Goal: Task Accomplishment & Management: Complete application form

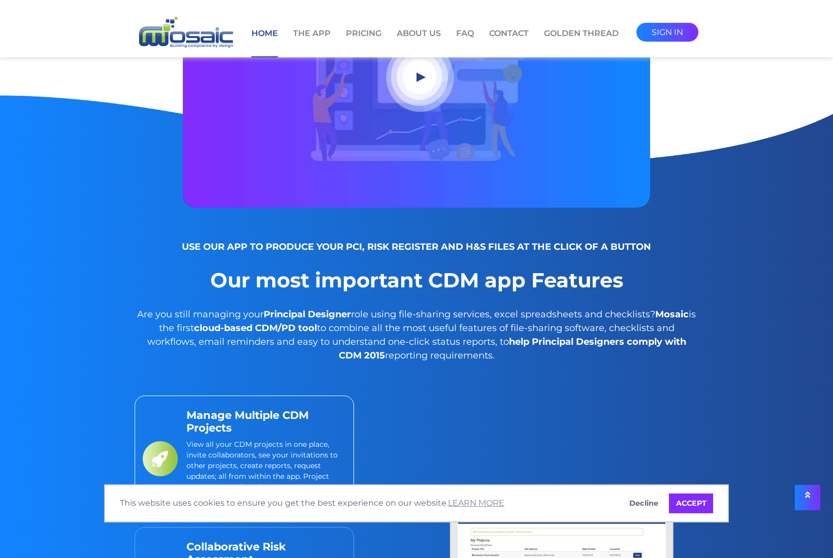
scroll to position [1036, 0]
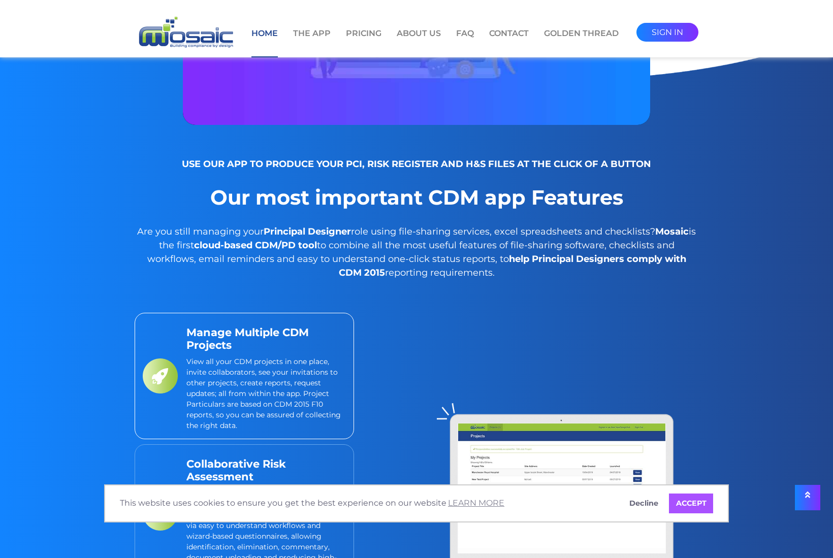
click at [677, 503] on link "ACCEPT" at bounding box center [691, 503] width 44 height 20
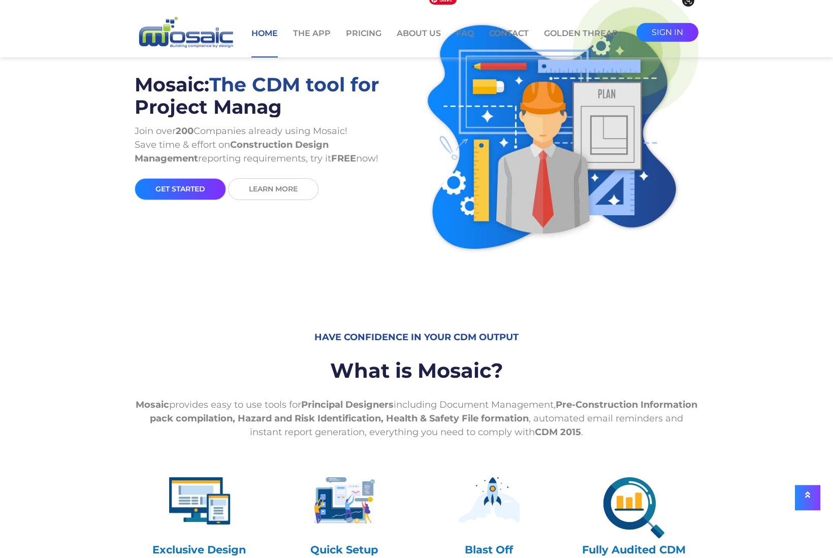
scroll to position [0, 0]
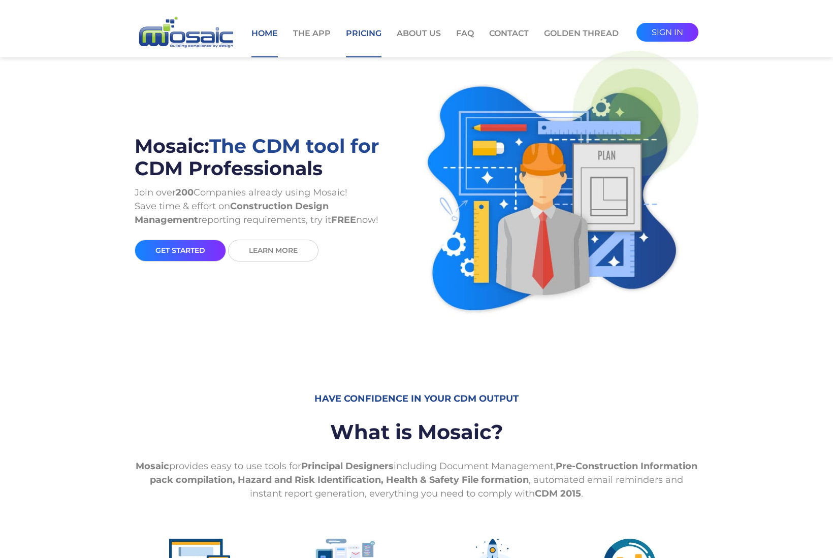
click at [351, 36] on link "Pricing" at bounding box center [364, 42] width 36 height 30
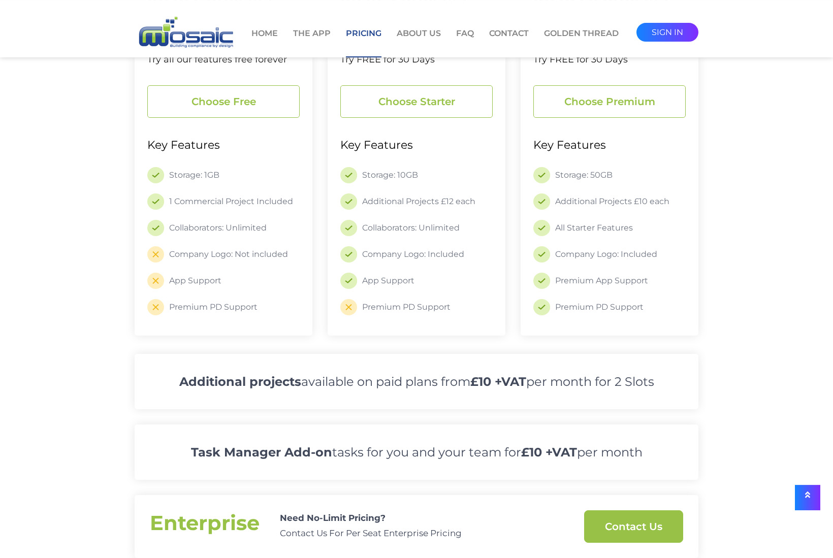
scroll to position [207, 0]
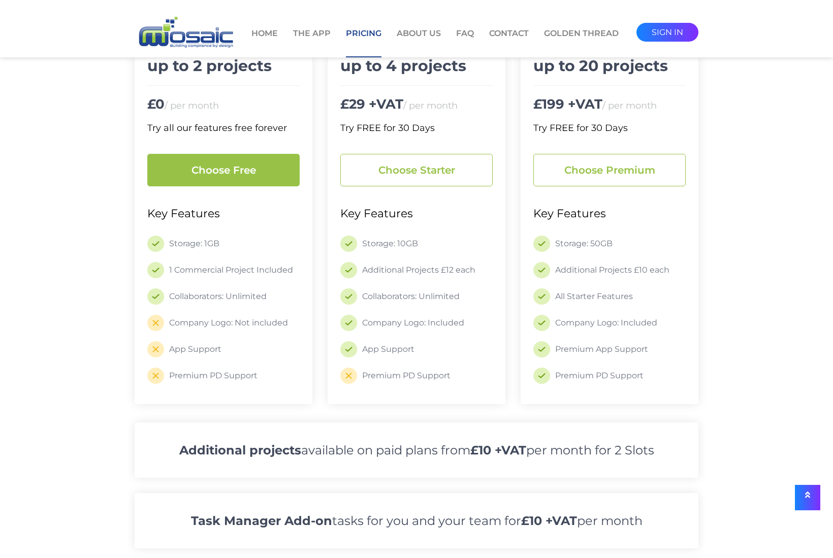
click at [231, 172] on link "Choose free" at bounding box center [223, 170] width 152 height 32
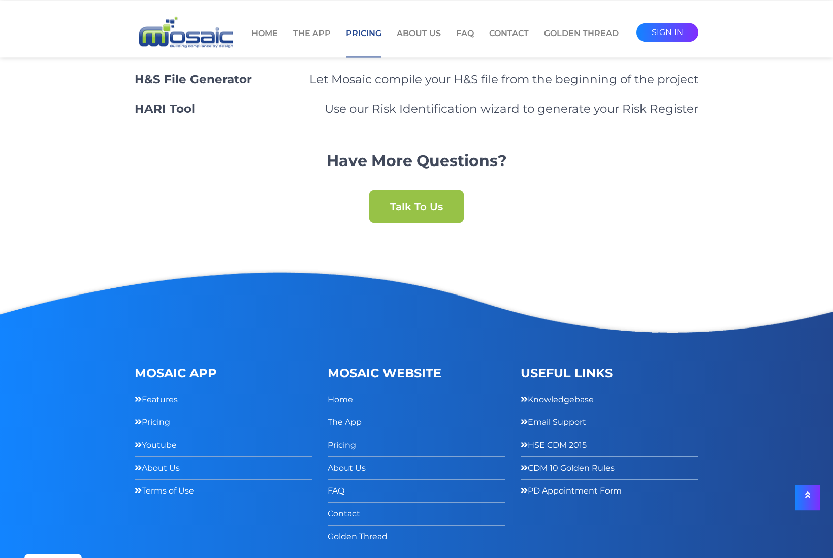
scroll to position [1026, 0]
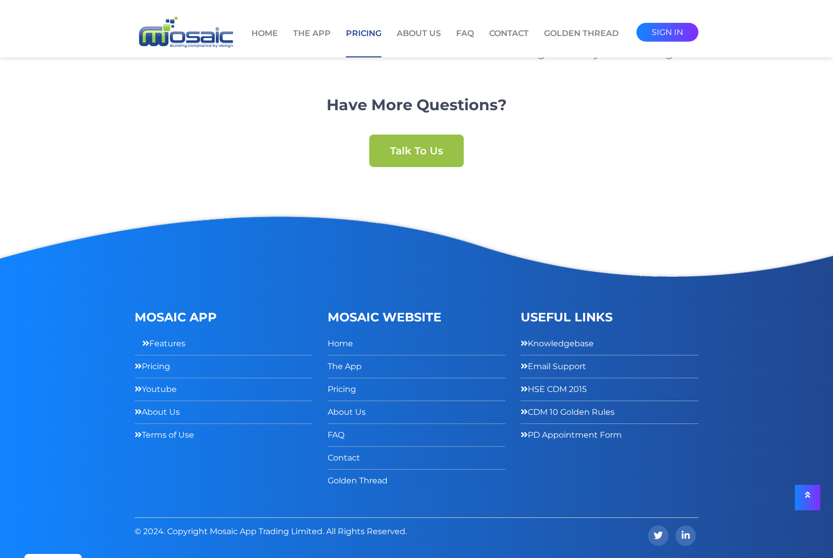
click at [156, 339] on link "Features" at bounding box center [163, 343] width 43 height 15
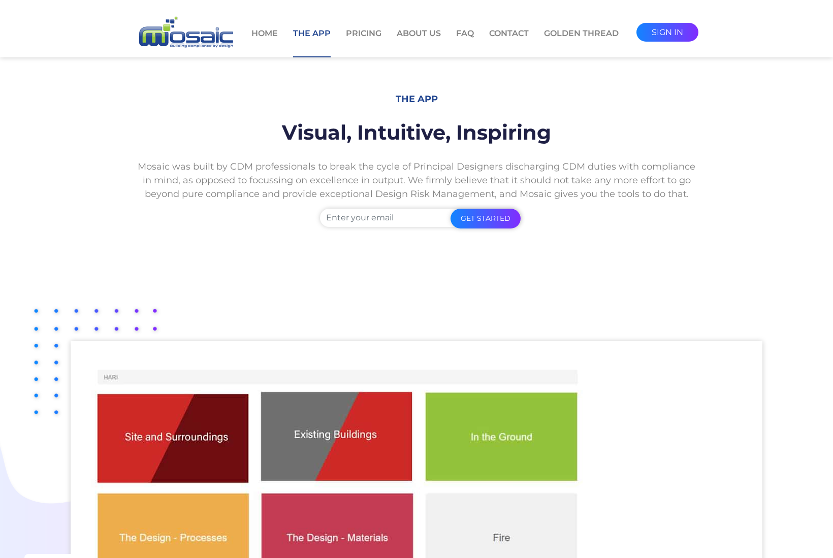
click at [219, 38] on img at bounding box center [186, 32] width 102 height 35
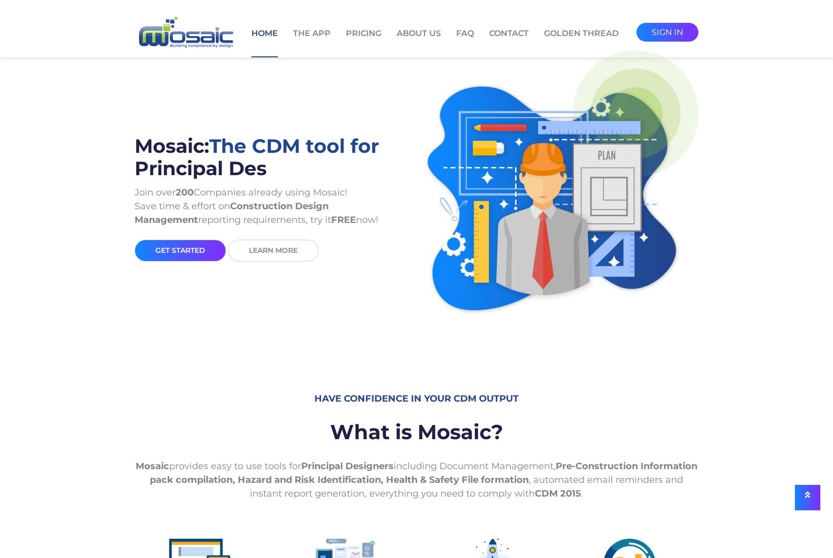
click at [191, 254] on link "get started" at bounding box center [180, 251] width 91 height 22
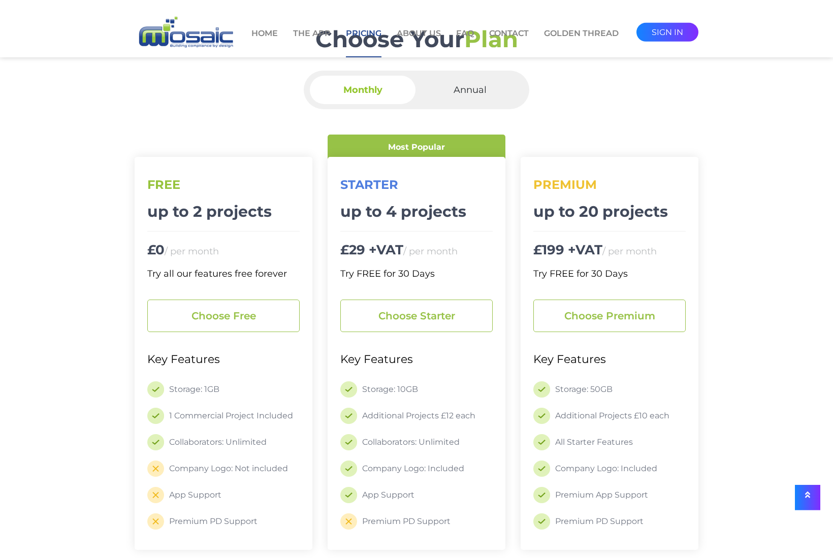
scroll to position [259, 0]
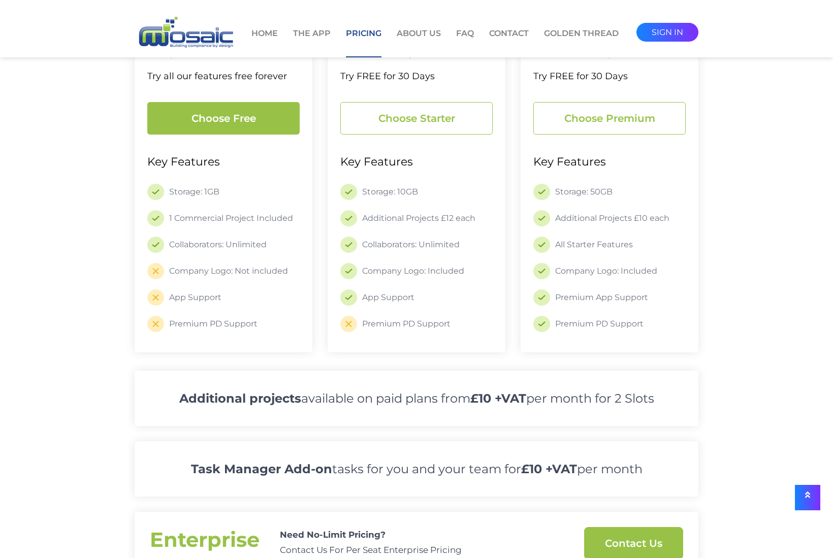
click at [200, 123] on link "Choose free" at bounding box center [223, 118] width 152 height 32
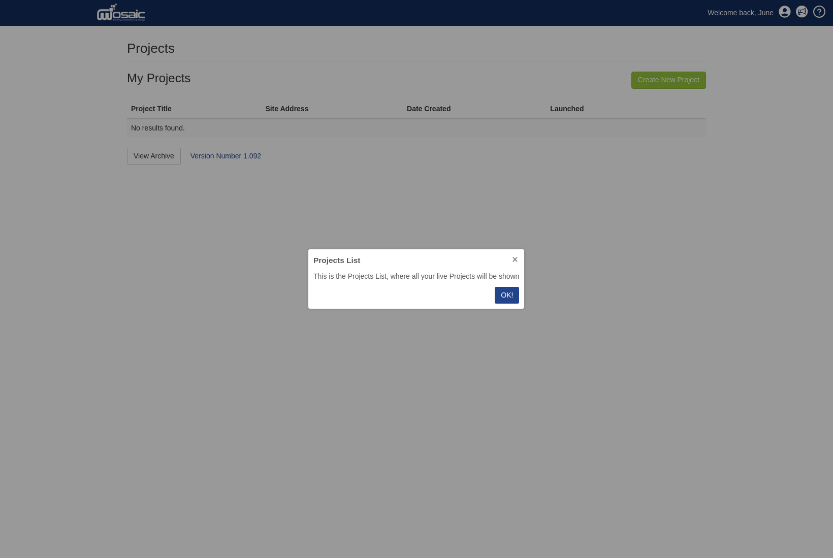
scroll to position [59, 216]
click at [505, 288] on button "OK!" at bounding box center [507, 295] width 24 height 17
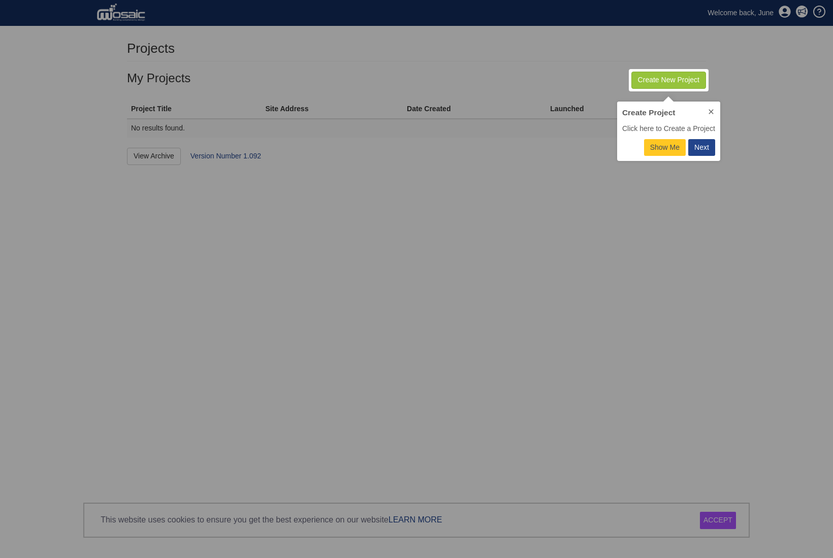
scroll to position [59, 103]
click at [656, 82] on div at bounding box center [668, 80] width 75 height 17
click at [668, 76] on div at bounding box center [668, 80] width 75 height 17
click at [697, 148] on div "Next" at bounding box center [701, 147] width 15 height 11
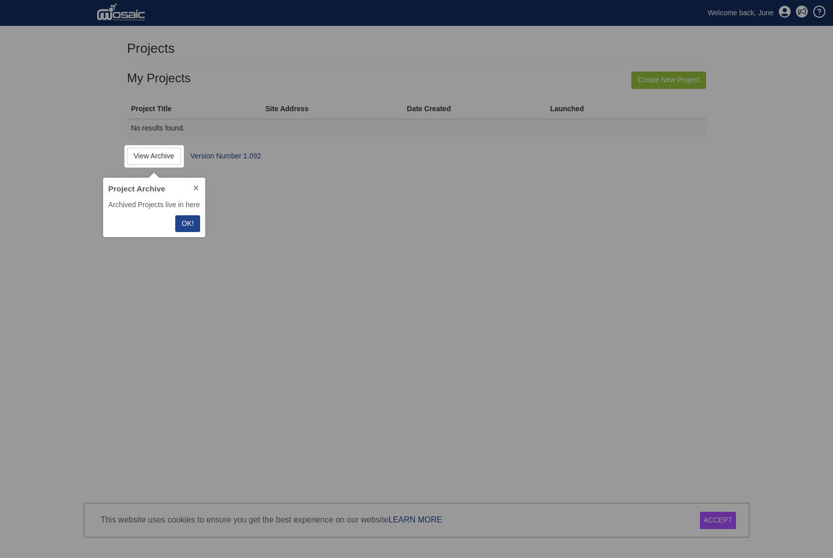
scroll to position [59, 102]
click at [190, 225] on p "OK!" at bounding box center [187, 223] width 12 height 11
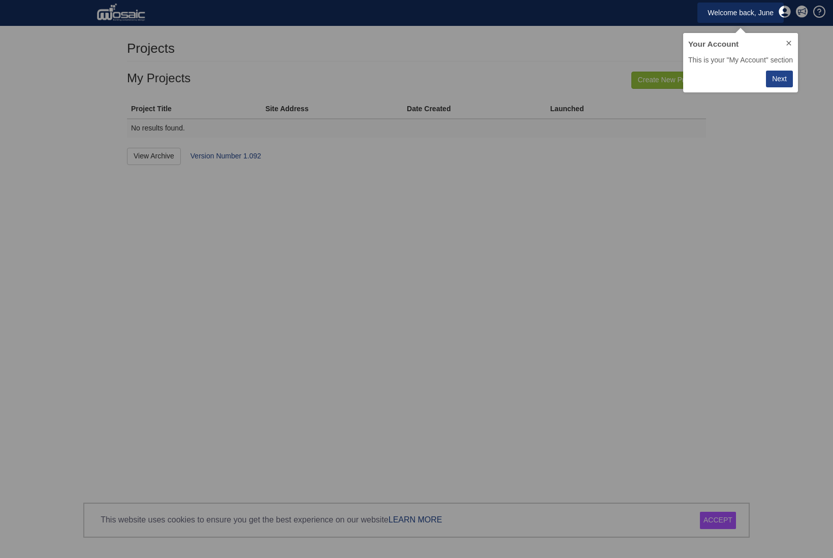
scroll to position [59, 115]
click at [779, 80] on div "Next" at bounding box center [779, 79] width 15 height 11
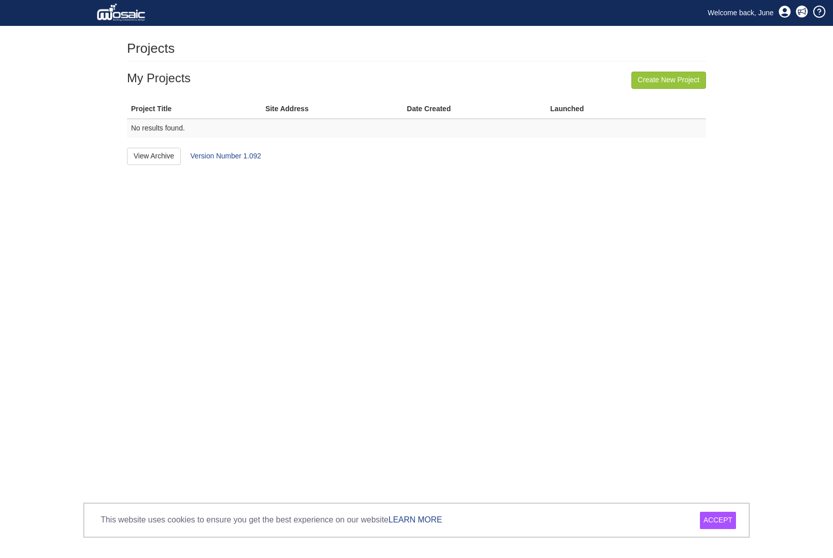
click at [718, 525] on div "ACCEPT" at bounding box center [718, 520] width 36 height 17
click at [674, 86] on link "Create New Project" at bounding box center [668, 80] width 75 height 17
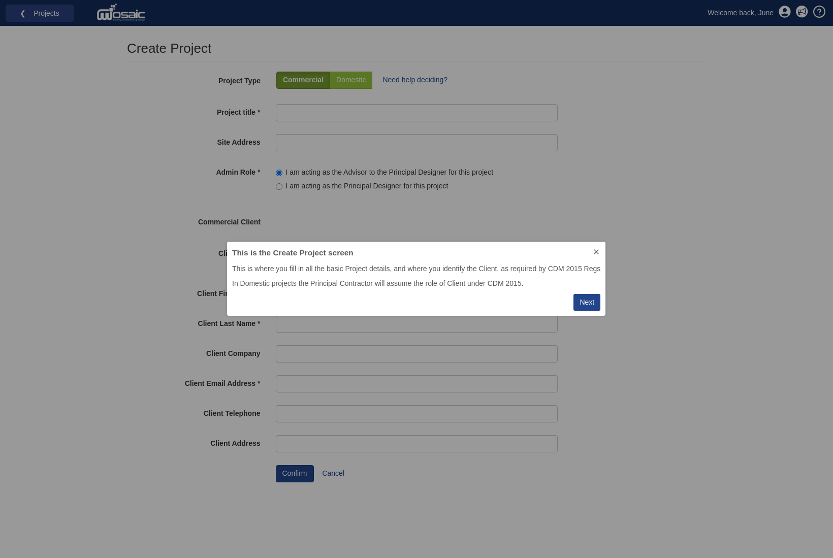
scroll to position [74, 378]
click at [587, 304] on div "Next" at bounding box center [586, 302] width 15 height 11
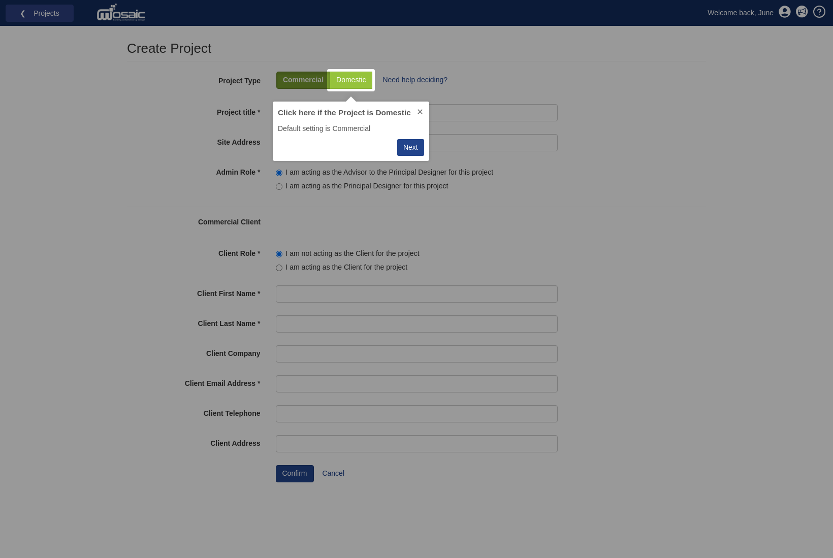
scroll to position [59, 156]
click at [295, 88] on label "Commercial" at bounding box center [303, 80] width 54 height 17
click at [297, 81] on p "Commercial" at bounding box center [303, 80] width 41 height 10
click at [414, 143] on div "Next" at bounding box center [410, 147] width 15 height 11
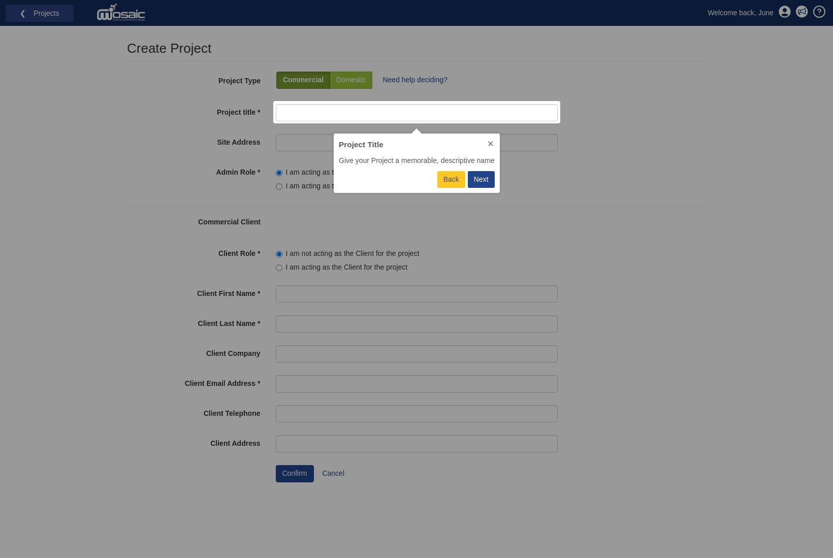
scroll to position [59, 166]
click at [483, 182] on div "Next" at bounding box center [481, 179] width 15 height 11
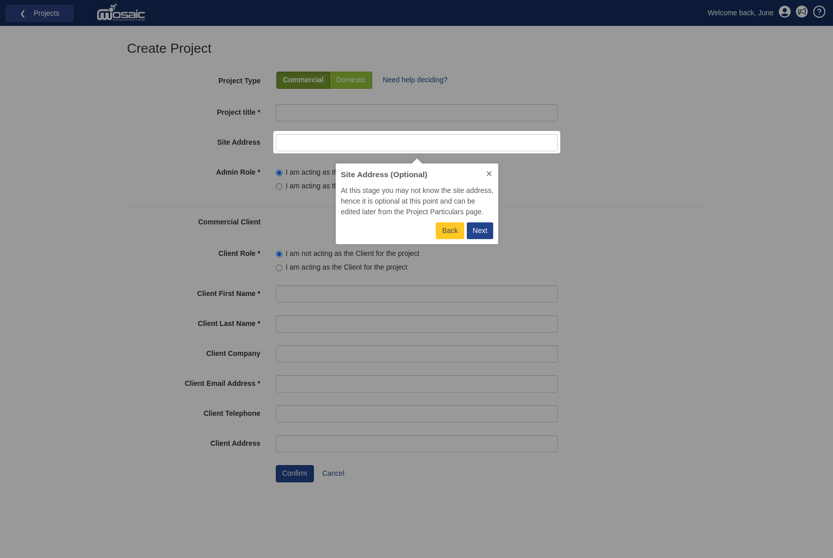
scroll to position [81, 163]
click at [480, 231] on div "Next" at bounding box center [480, 230] width 15 height 11
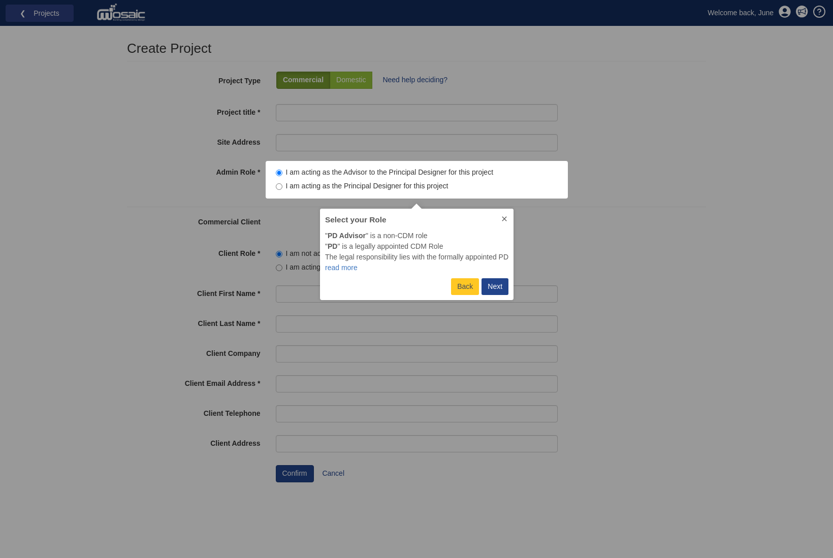
scroll to position [91, 193]
click at [501, 287] on div "Next" at bounding box center [494, 286] width 15 height 11
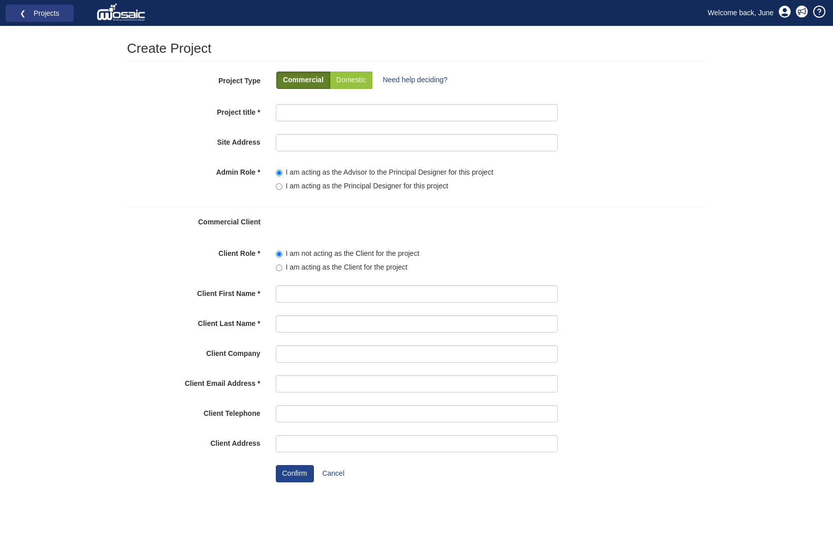
click at [285, 81] on p "Commercial" at bounding box center [303, 80] width 41 height 10
click at [314, 80] on p "Commercial" at bounding box center [303, 80] width 41 height 10
click at [309, 119] on input "Project title" at bounding box center [417, 112] width 282 height 17
type input "Greenacres"
click at [311, 136] on input "Site Address" at bounding box center [417, 142] width 282 height 17
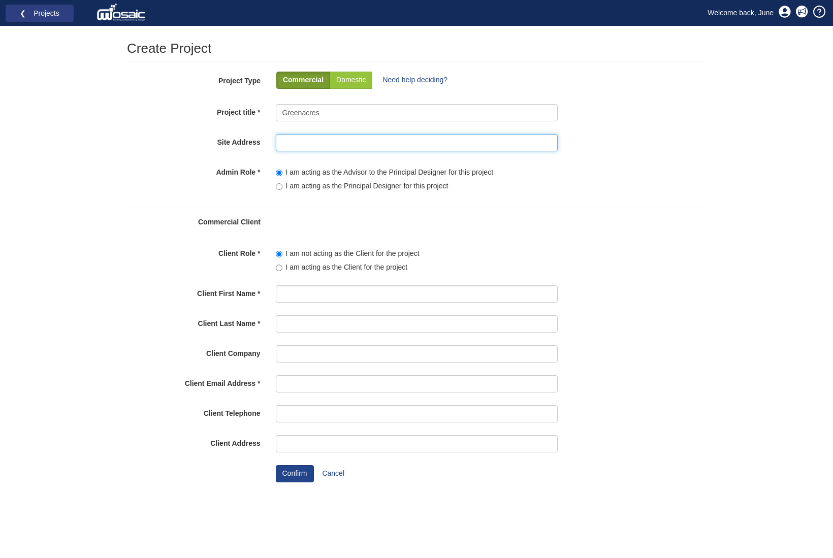
click at [288, 138] on input "Site Address" at bounding box center [417, 142] width 282 height 17
type input "Plots 1 & 2 Greenac"
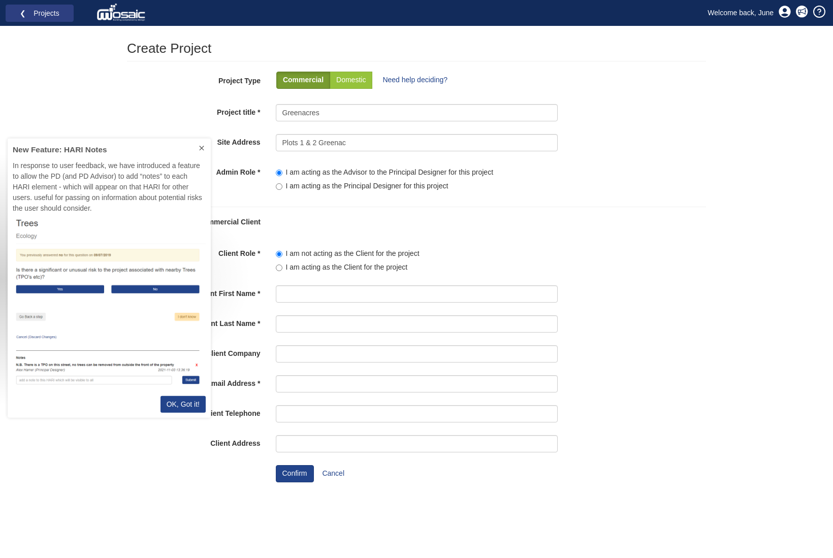
scroll to position [279, 203]
click at [185, 408] on p "OK, Got it!" at bounding box center [183, 404] width 33 height 11
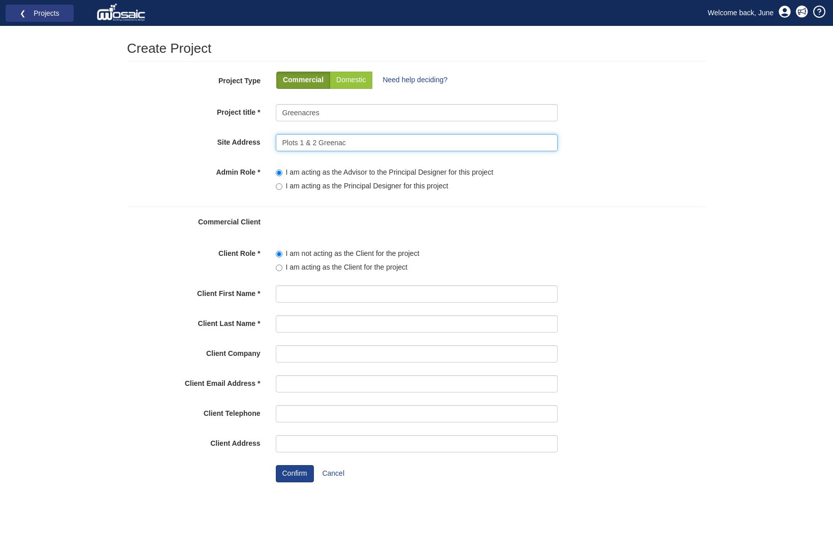
click at [405, 139] on input "Plots 1 & 2 Greenac" at bounding box center [417, 142] width 282 height 17
type input "Plots 1 & 2 Greenaces, Main Road, Chidham, West Sussex, PO18 8TP"
click at [292, 187] on label "I am acting as the Principal Designer for this project" at bounding box center [362, 186] width 173 height 10
click at [282, 187] on input"] "I am acting as the Principal Designer for this project" at bounding box center [279, 186] width 7 height 7
radio input"] "true"
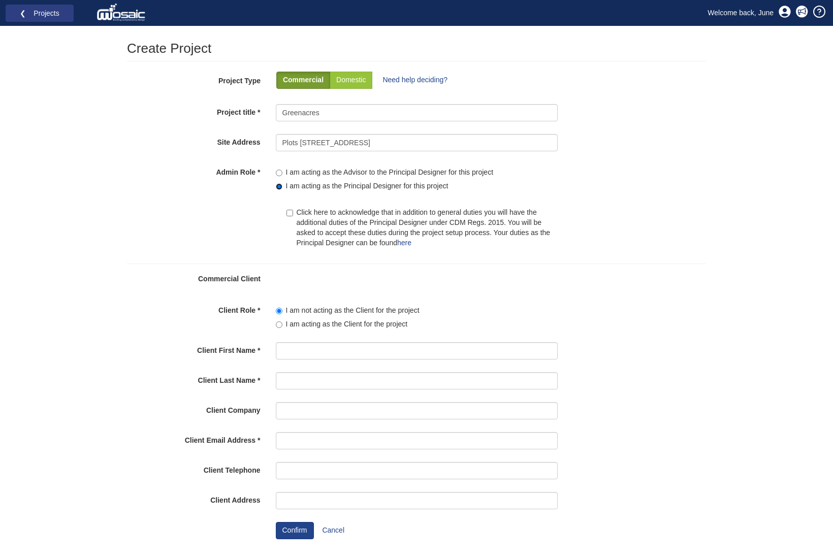
scroll to position [1, 0]
click at [289, 212] on input "Click here to acknowledge that in addition to general duties you will have the …" at bounding box center [289, 212] width 7 height 7
click at [390, 240] on label "Click here to acknowledge that in addition to general duties you will have the …" at bounding box center [421, 227] width 271 height 41
click at [293, 215] on input "Click here to acknowledge that in addition to general duties you will have the …" at bounding box center [289, 212] width 7 height 7
click at [390, 240] on label "Click here to acknowledge that in addition to general duties you will have the …" at bounding box center [421, 227] width 271 height 41
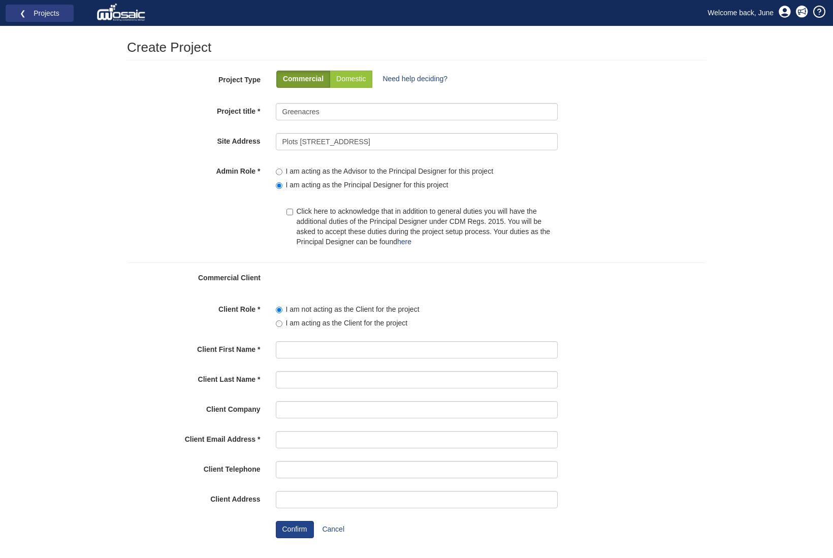
click at [293, 215] on input "Click here to acknowledge that in addition to general duties you will have the …" at bounding box center [289, 212] width 7 height 7
checkbox input "true"
click at [403, 242] on link "here" at bounding box center [404, 242] width 14 height 8
click at [27, 17] on link "❮ Projects" at bounding box center [39, 13] width 55 height 13
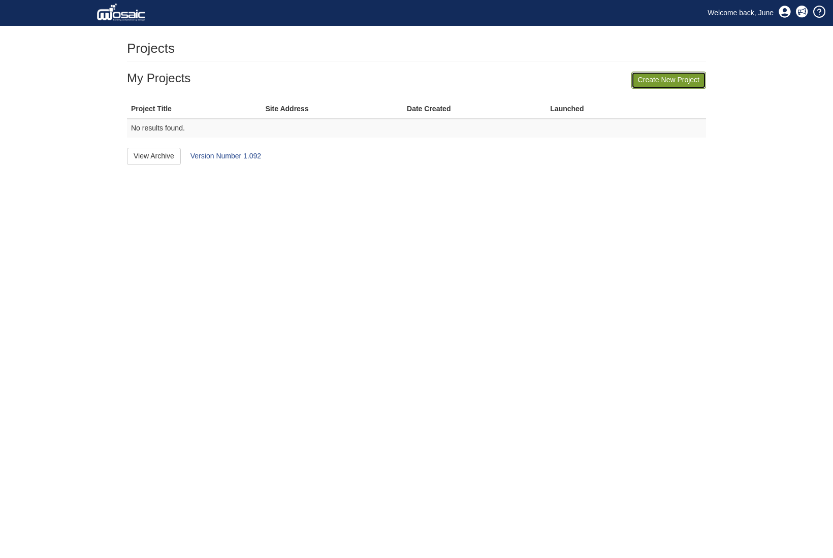
click at [680, 85] on link "Create New Project" at bounding box center [668, 80] width 75 height 17
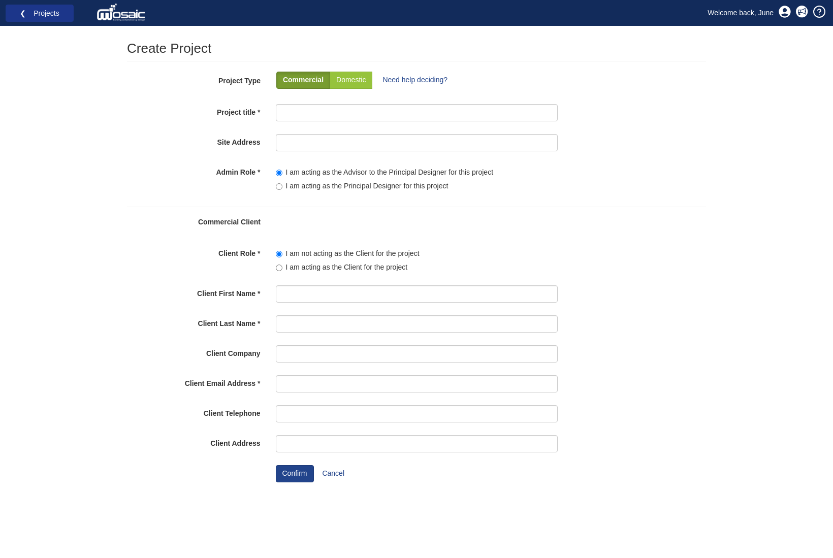
click at [42, 20] on li "❮ Projects" at bounding box center [40, 14] width 68 height 18
click at [792, 13] on link at bounding box center [801, 13] width 27 height 20
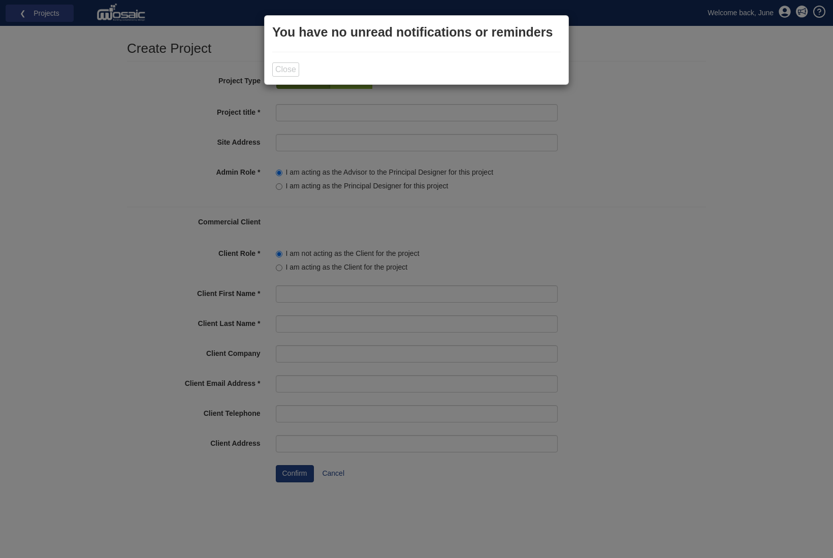
click at [609, 64] on div "You have no unread notifications or reminders Close" at bounding box center [416, 279] width 833 height 558
click at [277, 68] on button "Close" at bounding box center [285, 69] width 27 height 14
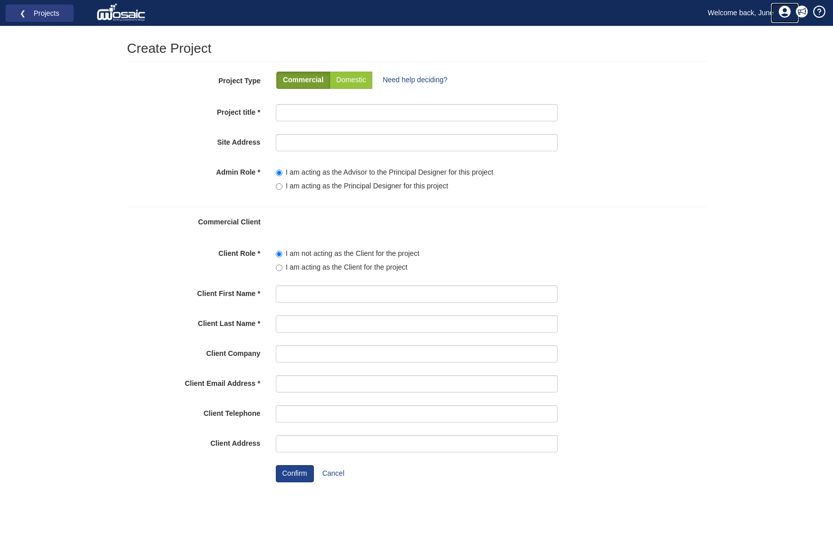
click at [778, 10] on link at bounding box center [784, 13] width 27 height 20
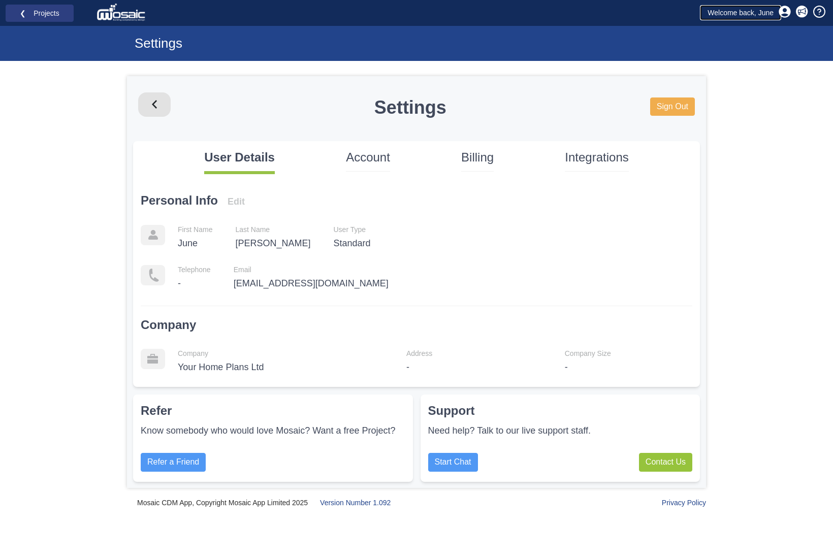
click at [755, 8] on link "Welcome back, June" at bounding box center [740, 12] width 81 height 15
click at [357, 155] on p "Account" at bounding box center [368, 157] width 44 height 17
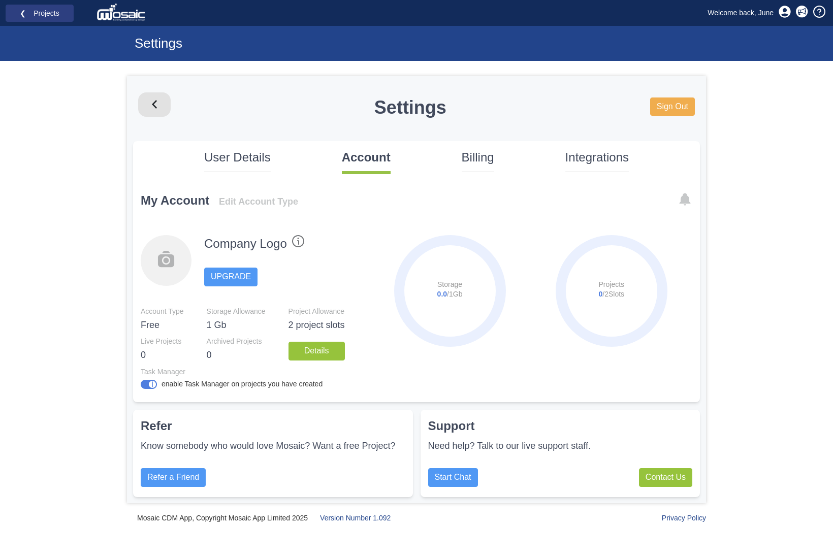
click at [479, 157] on p "Billing" at bounding box center [478, 157] width 32 height 17
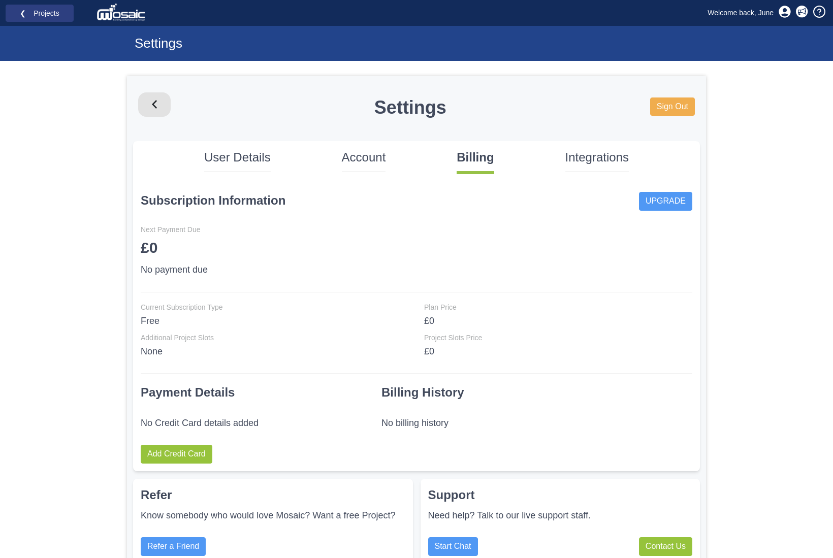
click at [577, 153] on p "Integrations" at bounding box center [596, 157] width 63 height 17
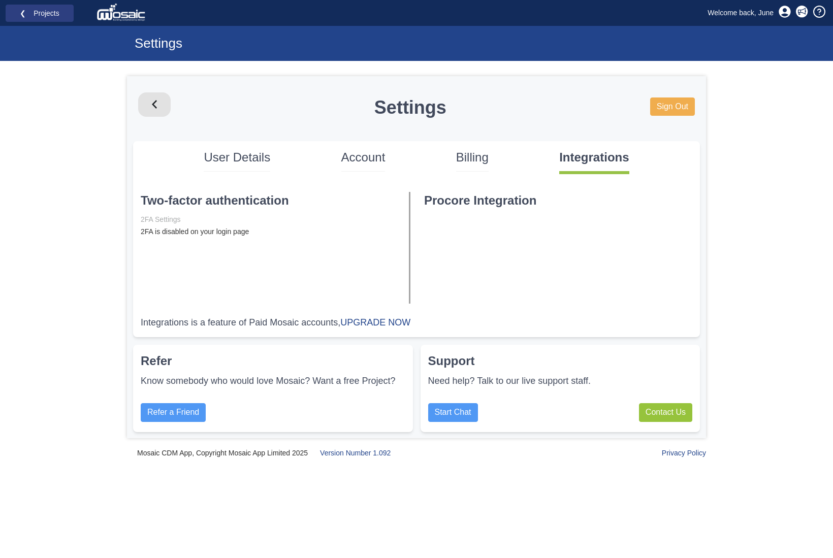
click at [363, 166] on p "Account" at bounding box center [363, 157] width 44 height 17
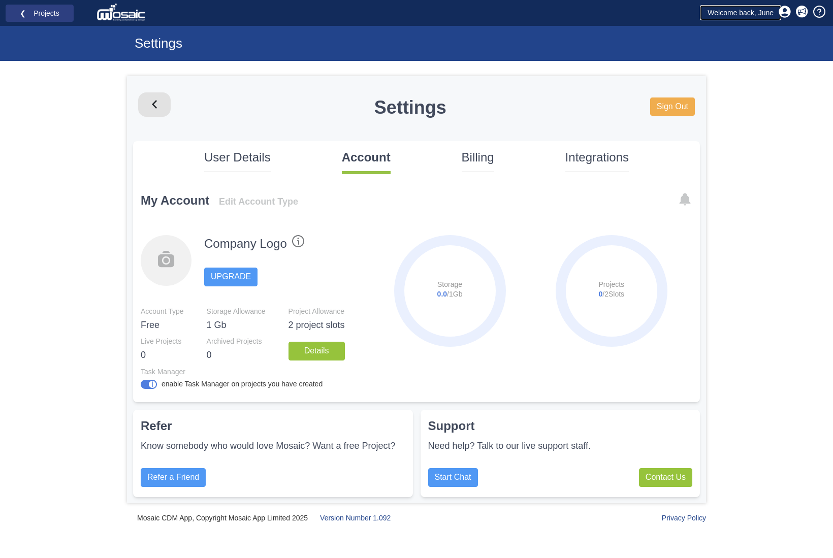
click at [731, 14] on link "Welcome back, June" at bounding box center [740, 12] width 81 height 15
click at [784, 10] on icon at bounding box center [784, 12] width 12 height 12
click at [34, 11] on link "❮ Projects" at bounding box center [39, 13] width 55 height 13
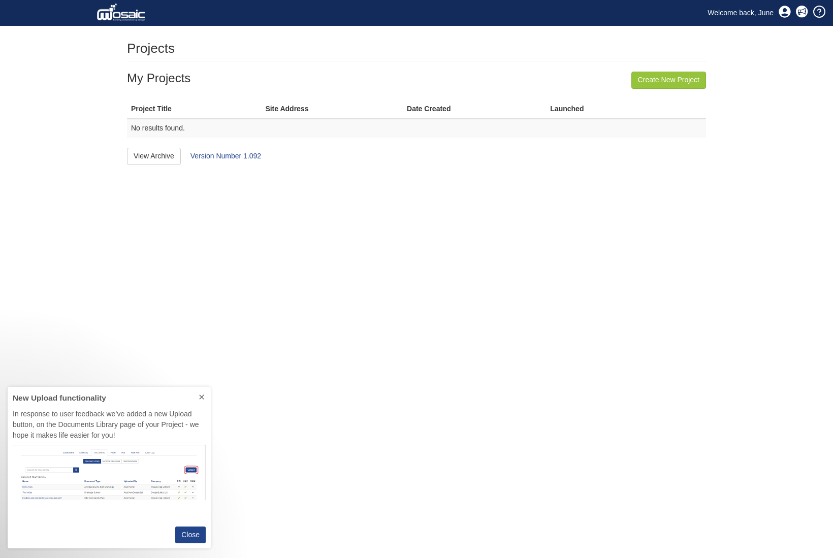
scroll to position [109, 203]
click at [681, 90] on div "Create New Project My Projects Project Title Site Address Date Created Launched…" at bounding box center [416, 118] width 579 height 93
click at [681, 83] on link "Create New Project" at bounding box center [668, 80] width 75 height 17
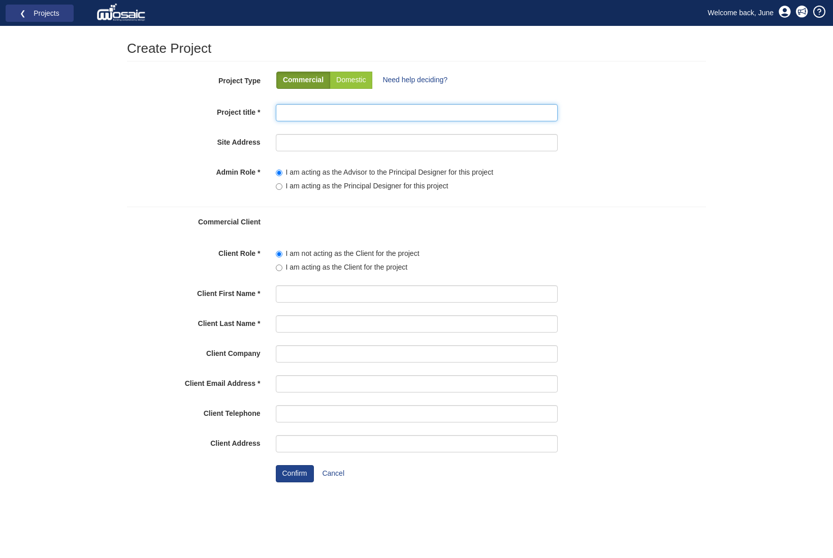
click at [289, 112] on input "Project title" at bounding box center [417, 112] width 282 height 17
click at [116, 20] on img at bounding box center [121, 13] width 51 height 20
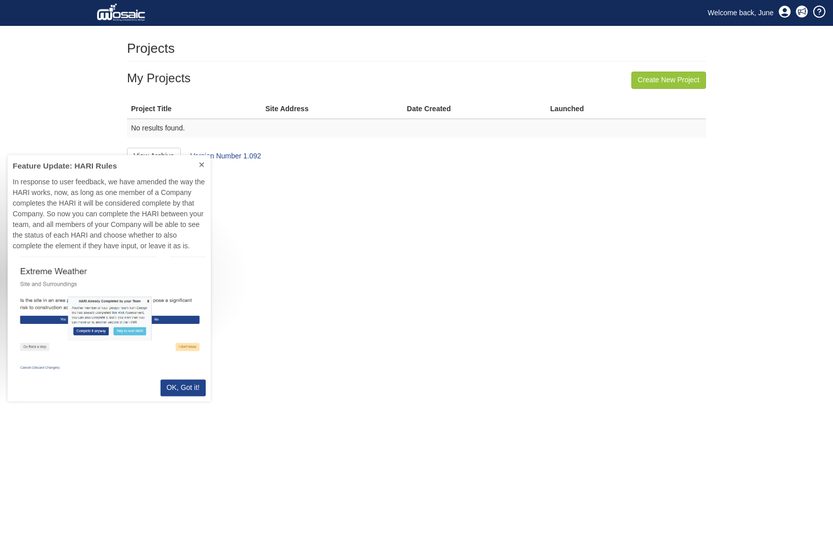
scroll to position [246, 203]
click at [200, 167] on icon at bounding box center [202, 164] width 8 height 8
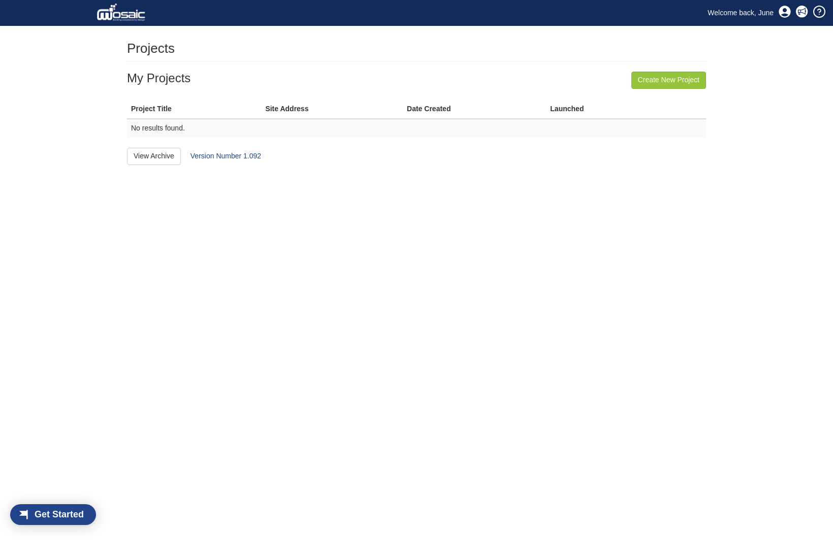
scroll to position [21, 65]
click at [781, 15] on icon at bounding box center [784, 12] width 12 height 12
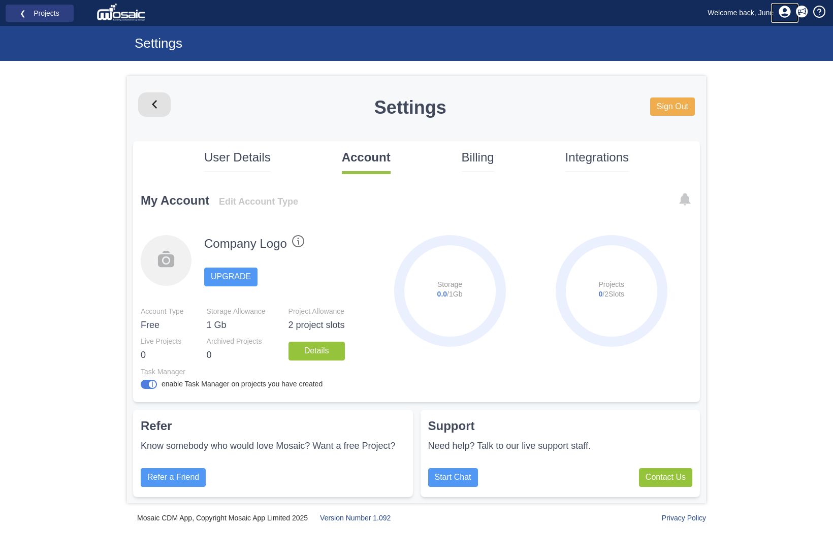
click at [782, 14] on icon at bounding box center [784, 12] width 12 height 12
click at [219, 157] on p "User Details" at bounding box center [237, 157] width 67 height 17
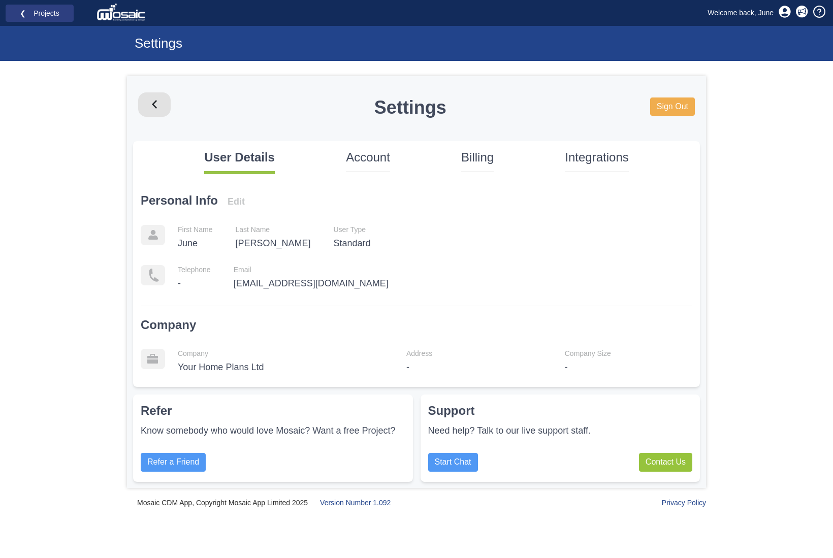
click at [371, 156] on p "Account" at bounding box center [368, 157] width 44 height 17
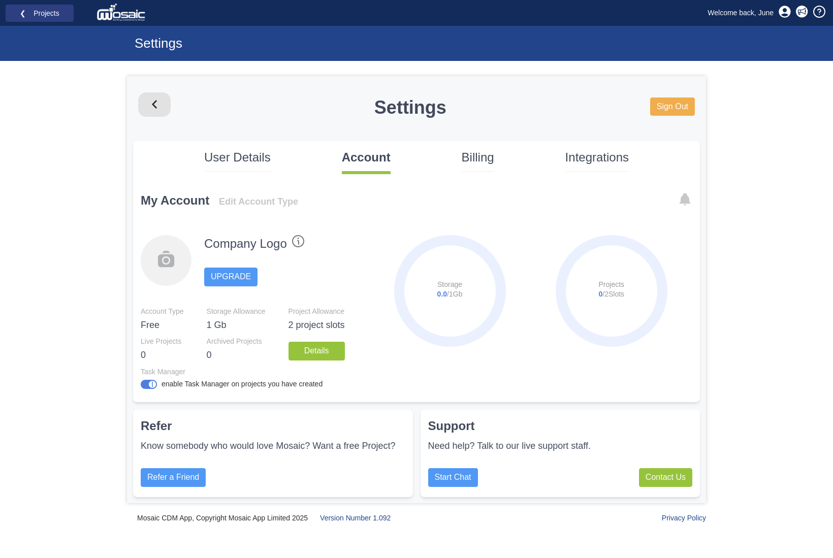
click at [459, 159] on div "User Details Account Billing Integrations" at bounding box center [416, 165] width 567 height 33
click at [485, 156] on p "Billing" at bounding box center [478, 157] width 32 height 17
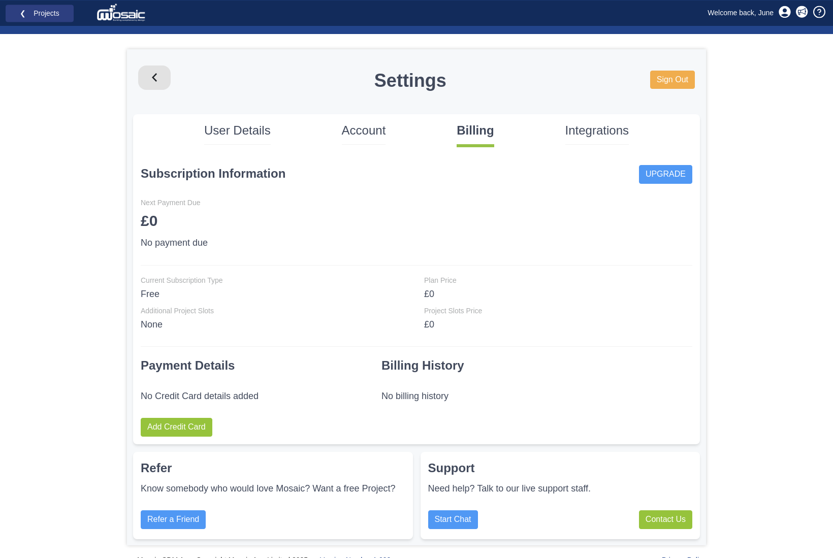
scroll to position [35, 0]
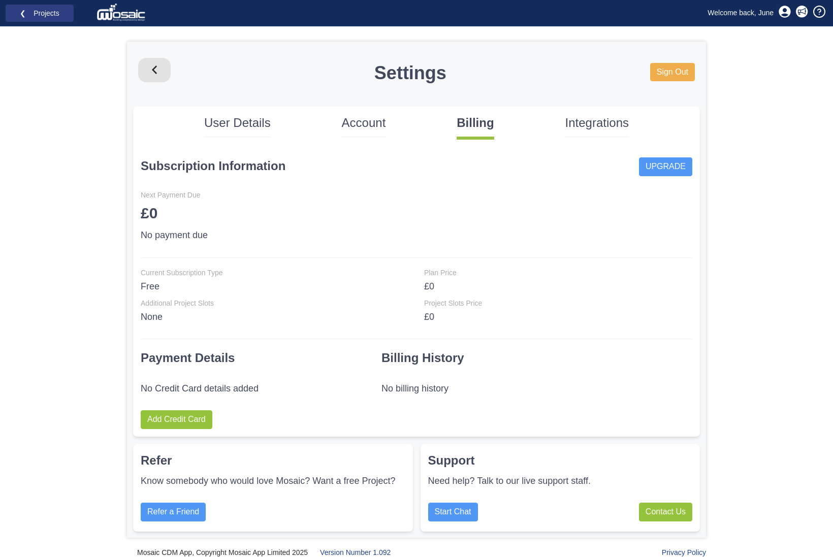
click at [583, 120] on p "Integrations" at bounding box center [596, 122] width 63 height 17
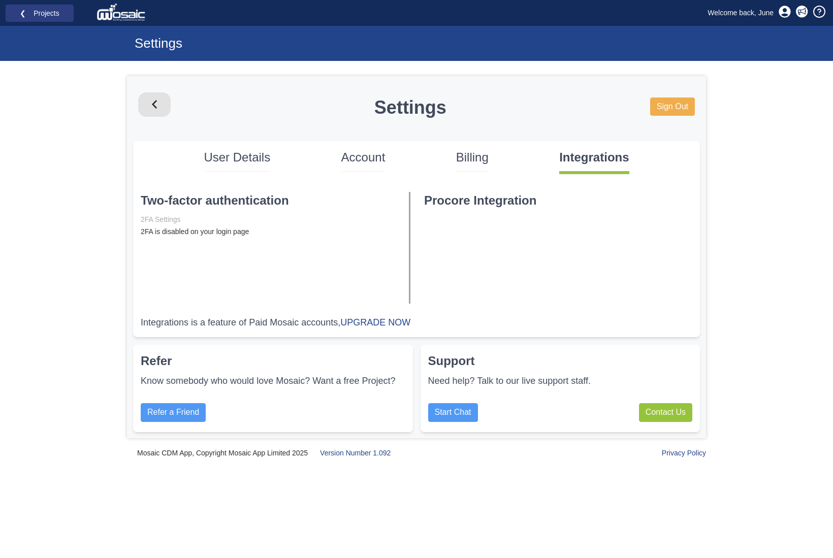
scroll to position [0, 0]
click at [27, 7] on link "❮ Projects" at bounding box center [39, 13] width 55 height 13
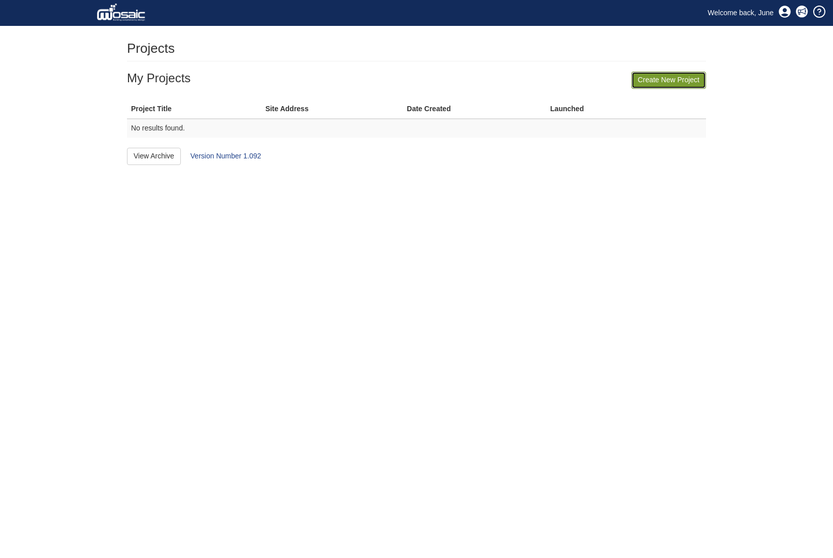
click at [659, 86] on link "Create New Project" at bounding box center [668, 80] width 75 height 17
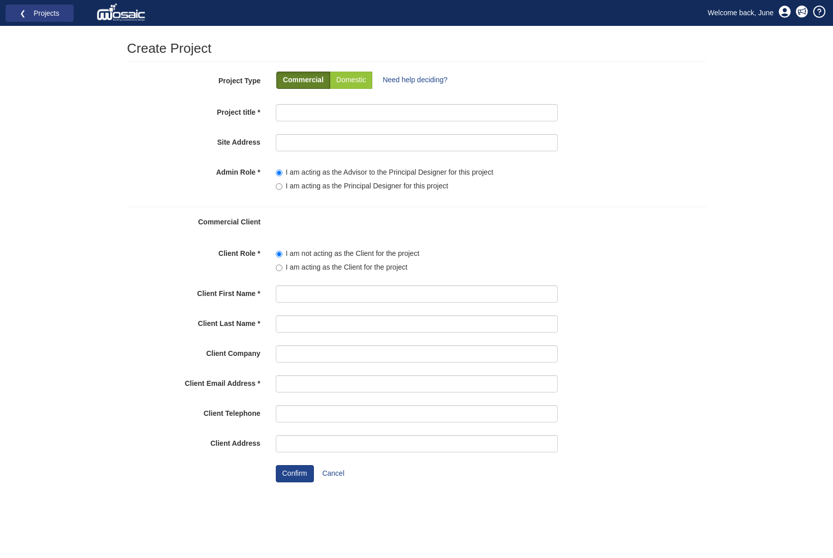
click at [289, 80] on p "Commercial" at bounding box center [303, 80] width 41 height 10
click at [308, 117] on input "Project title" at bounding box center [417, 112] width 282 height 17
type input "Gr"
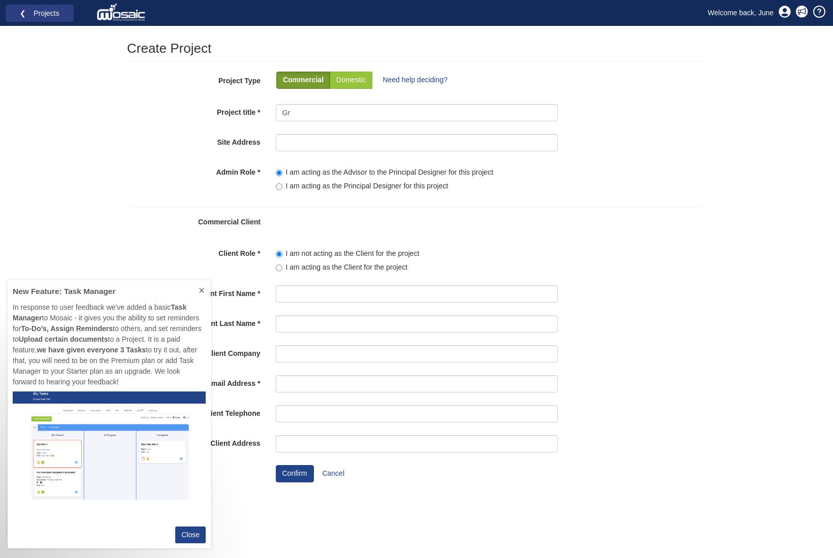
scroll to position [162, 203]
click at [188, 536] on p "Close" at bounding box center [190, 535] width 18 height 11
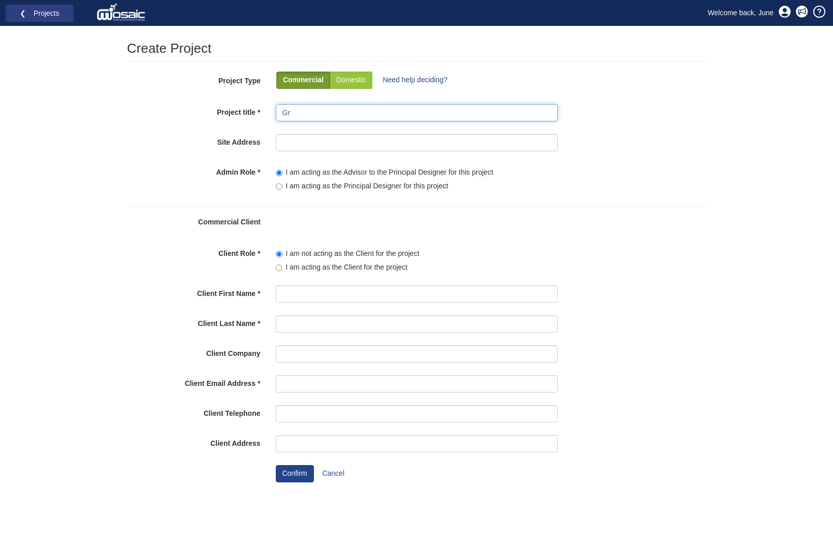
click at [348, 106] on input "Gr" at bounding box center [417, 112] width 282 height 17
type input "Greenacres"
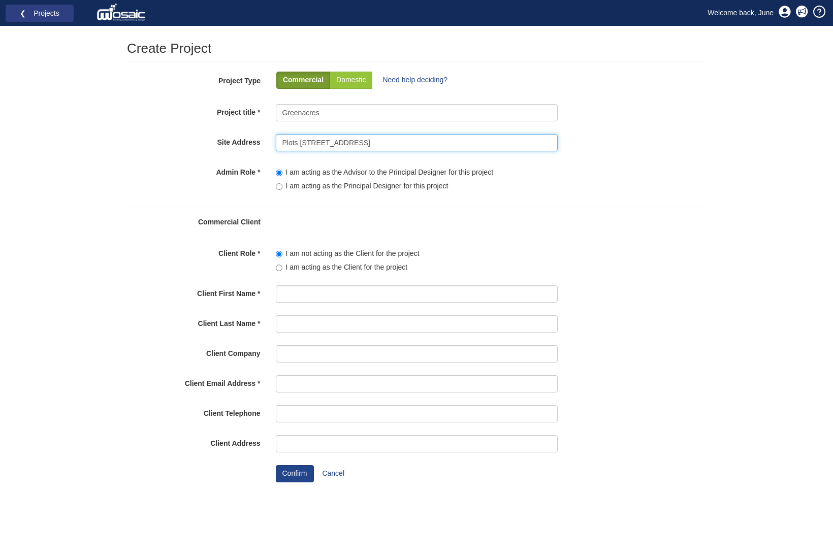
type input "Plots [STREET_ADDRESS]"
click at [290, 188] on label "I am acting as the Principal Designer for this project" at bounding box center [362, 186] width 173 height 10
click at [282, 188] on input"] "I am acting as the Principal Designer for this project" at bounding box center [279, 186] width 7 height 7
radio input"] "true"
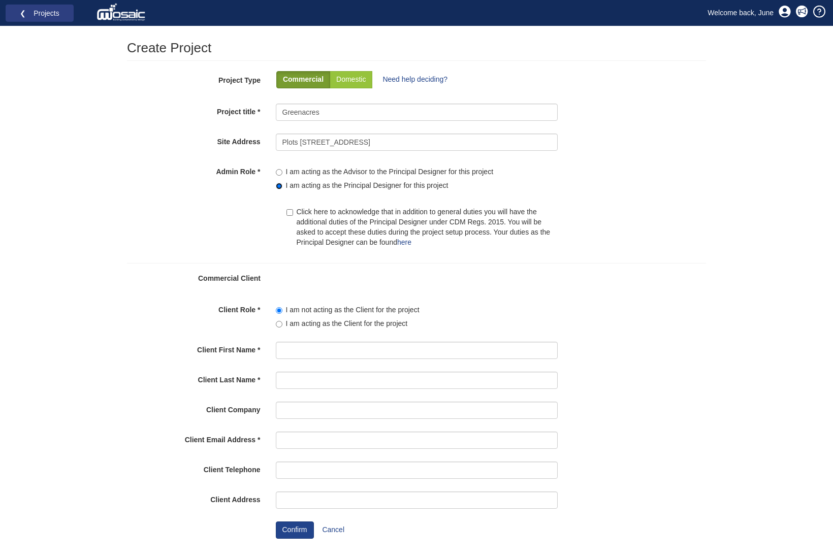
scroll to position [1, 0]
click at [291, 348] on input "Client First Name" at bounding box center [417, 349] width 282 height 17
type input "[PERSON_NAME]"
type input "West"
type input "Seaward Properties Ltd"
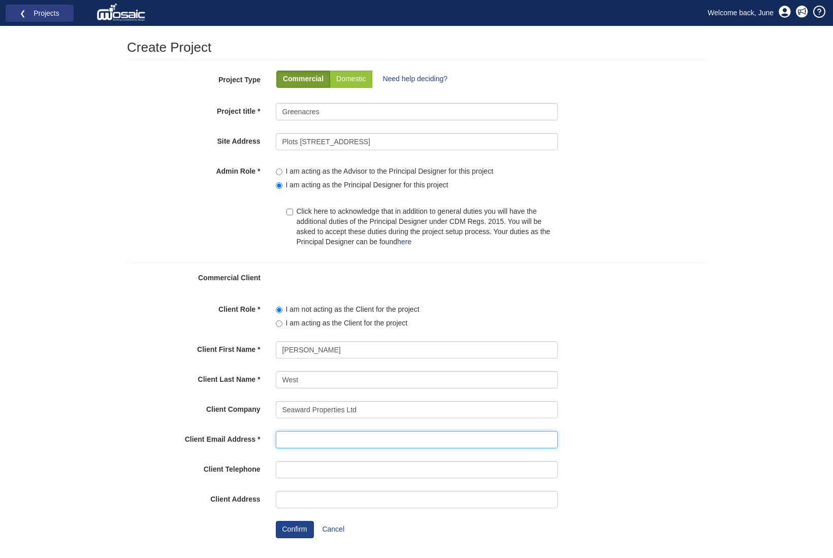
paste input "[EMAIL_ADDRESS][DOMAIN_NAME]"
type input "[EMAIL_ADDRESS][DOMAIN_NAME]"
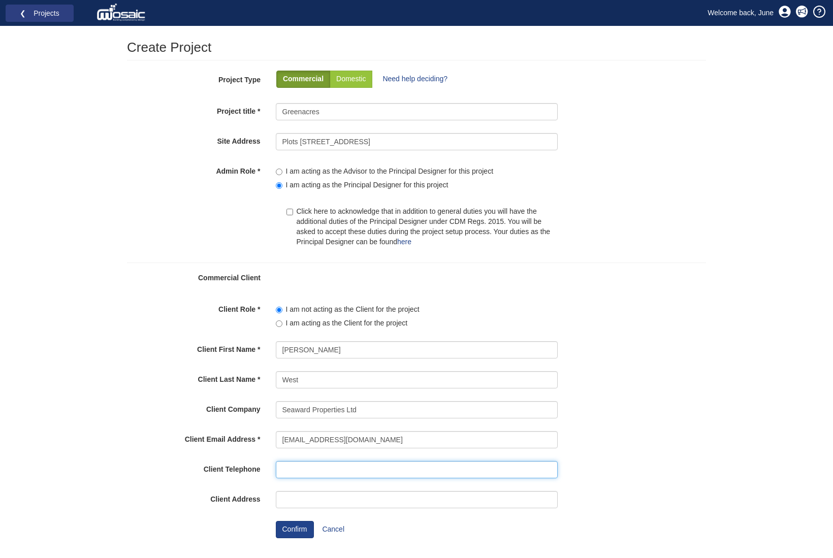
click at [295, 469] on input "Client Telephone" at bounding box center [417, 469] width 282 height 17
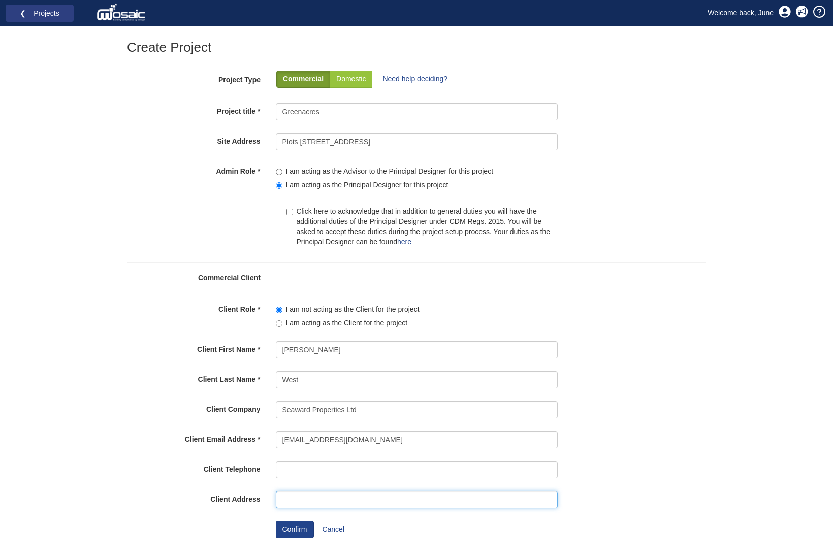
click at [314, 497] on input "Client Address" at bounding box center [417, 499] width 282 height 17
click at [297, 501] on input "Client Address" at bounding box center [417, 499] width 282 height 17
type input "[STREET_ADDRESS]"
click at [293, 530] on button "Confirm" at bounding box center [295, 529] width 38 height 17
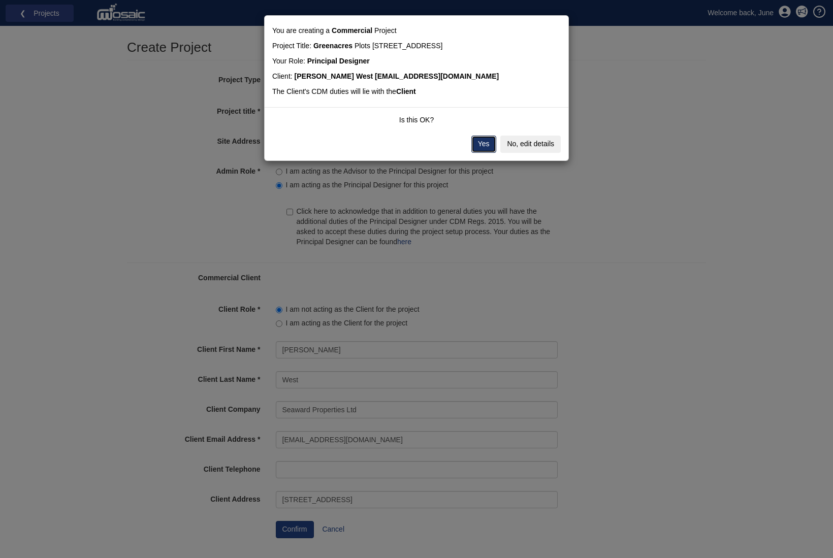
click at [482, 153] on button "Yes" at bounding box center [483, 144] width 25 height 17
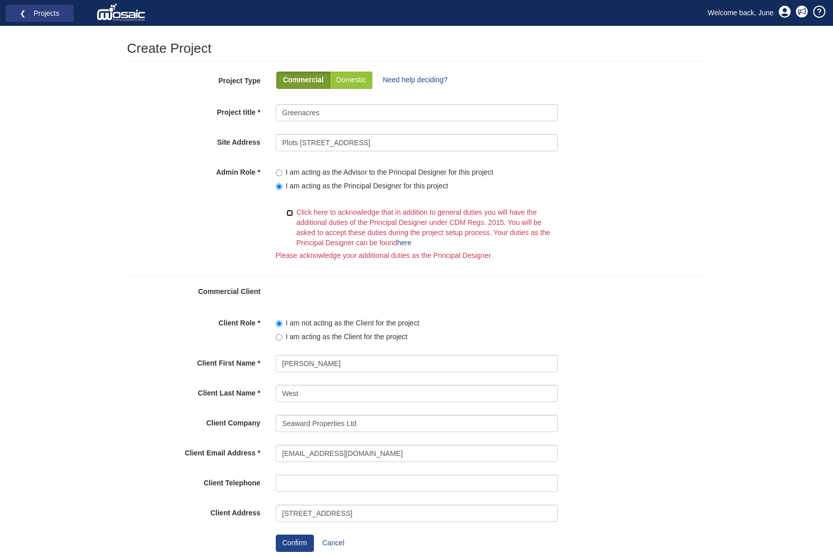
click at [288, 213] on input "Click here to acknowledge that in addition to general duties you will have the …" at bounding box center [289, 213] width 7 height 7
checkbox input "true"
click at [303, 547] on button "Confirm" at bounding box center [295, 543] width 38 height 17
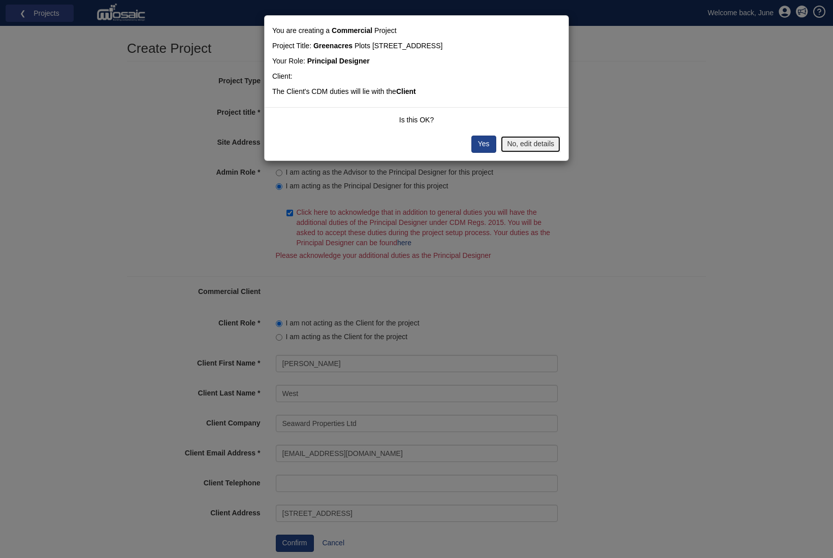
click at [518, 153] on button "No, edit details" at bounding box center [530, 144] width 60 height 17
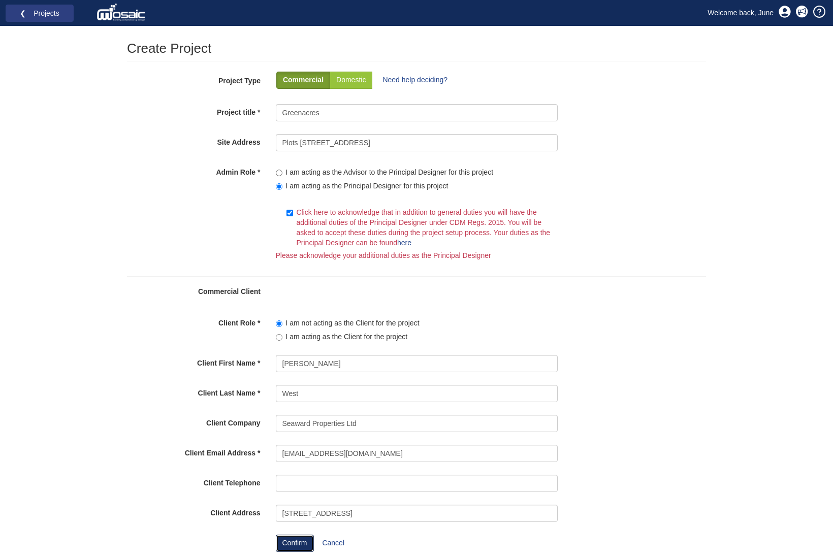
click at [293, 540] on button "Confirm" at bounding box center [295, 543] width 38 height 17
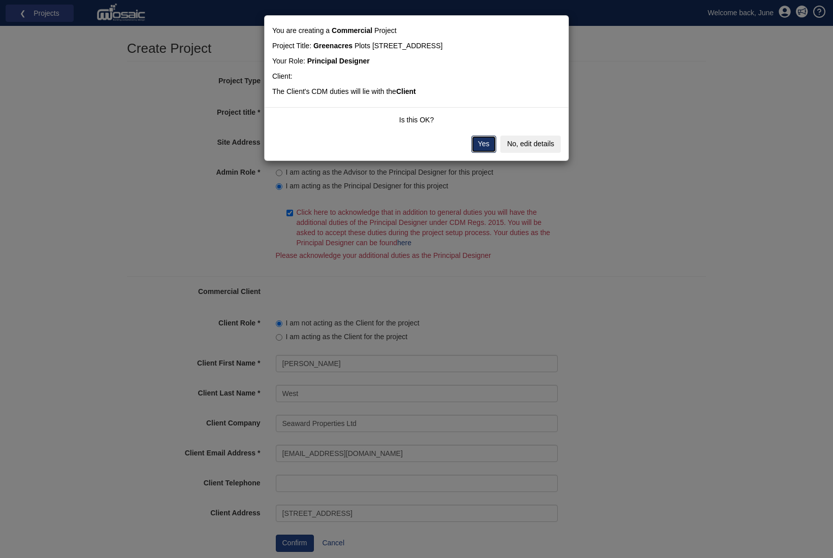
click at [485, 153] on button "Yes" at bounding box center [483, 144] width 25 height 17
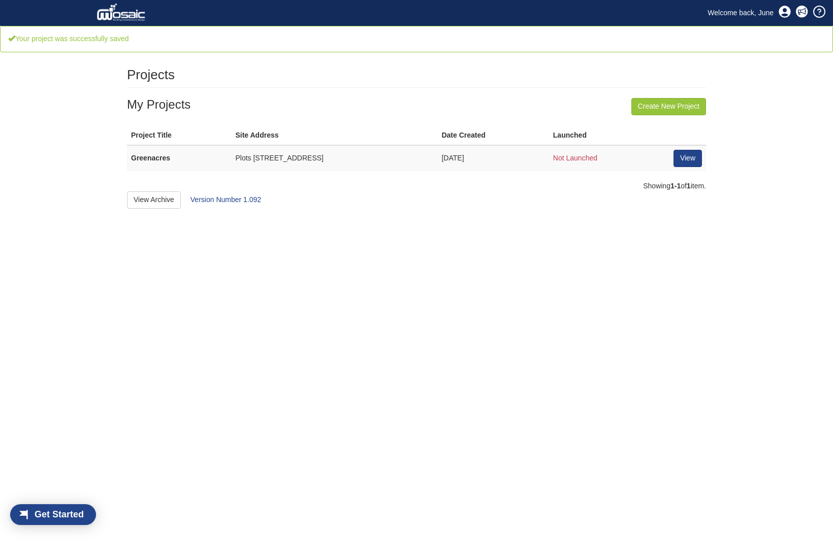
scroll to position [21, 65]
click at [692, 165] on link "View" at bounding box center [687, 158] width 28 height 17
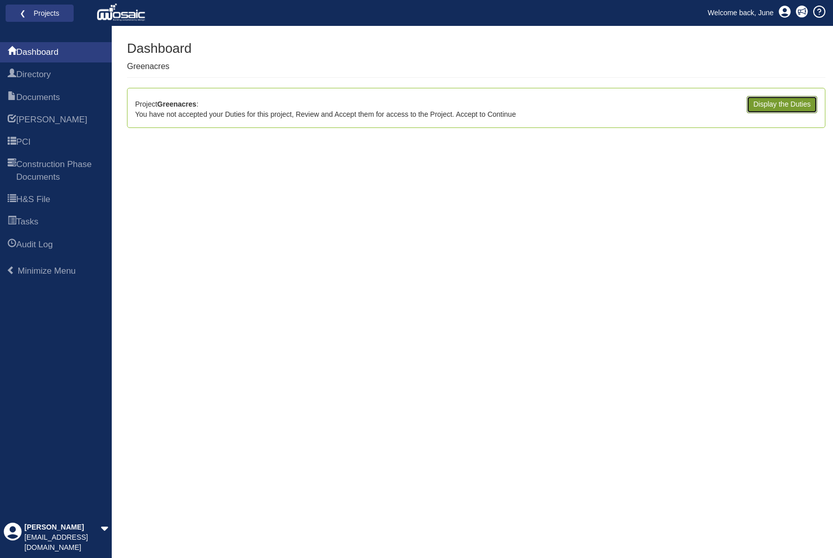
click at [788, 107] on link "Display the Duties" at bounding box center [781, 104] width 71 height 17
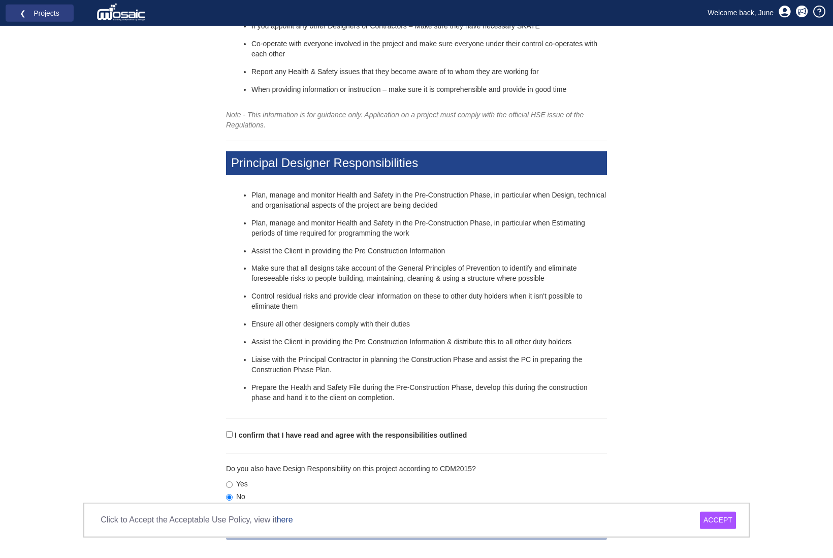
scroll to position [218, 0]
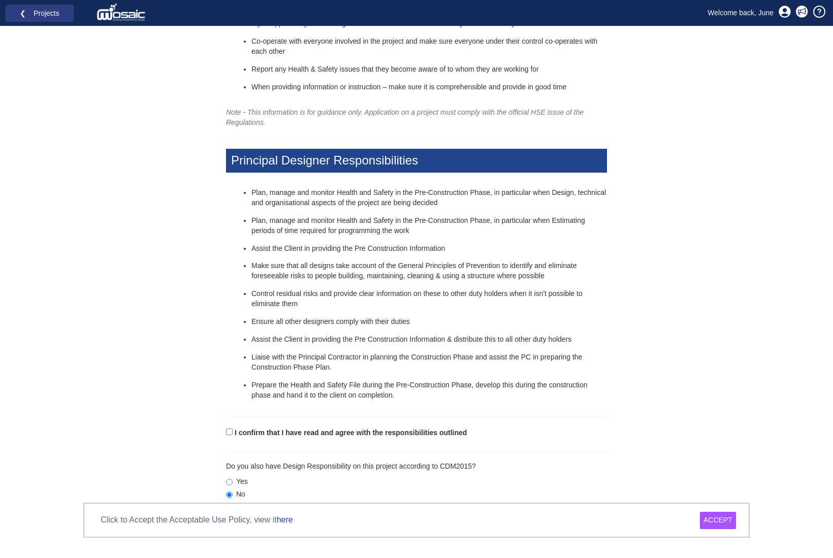
click at [719, 522] on div "ACCEPT" at bounding box center [718, 520] width 36 height 17
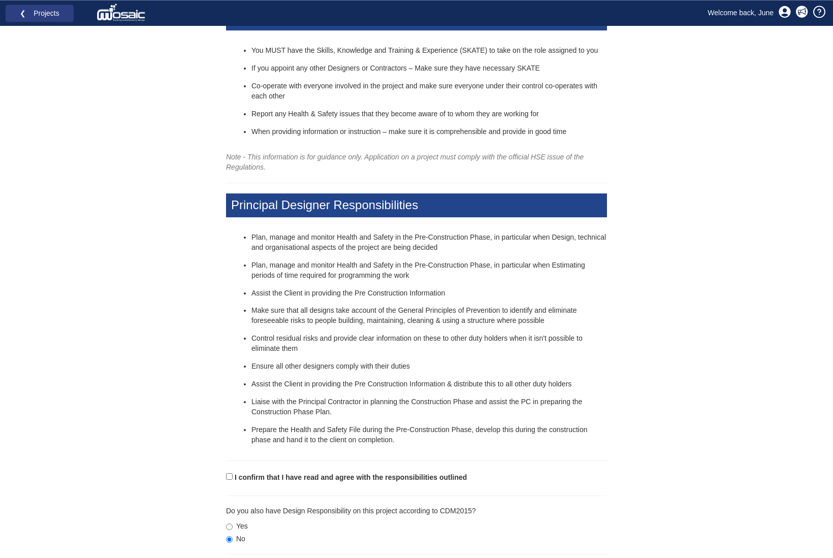
scroll to position [0, 0]
